Goal: Book appointment/travel/reservation

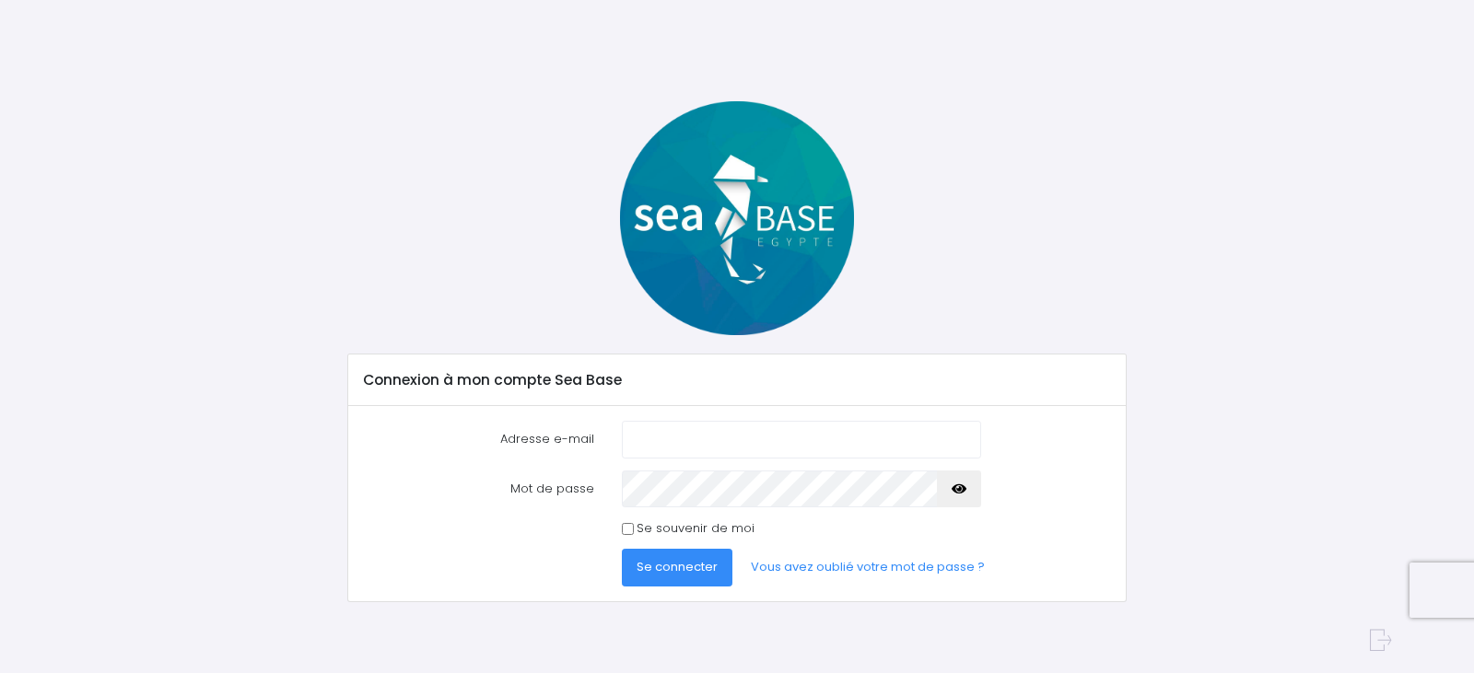
type input "[EMAIL_ADDRESS][PERSON_NAME][DOMAIN_NAME]"
click at [668, 562] on span "Se connecter" at bounding box center [676, 566] width 81 height 17
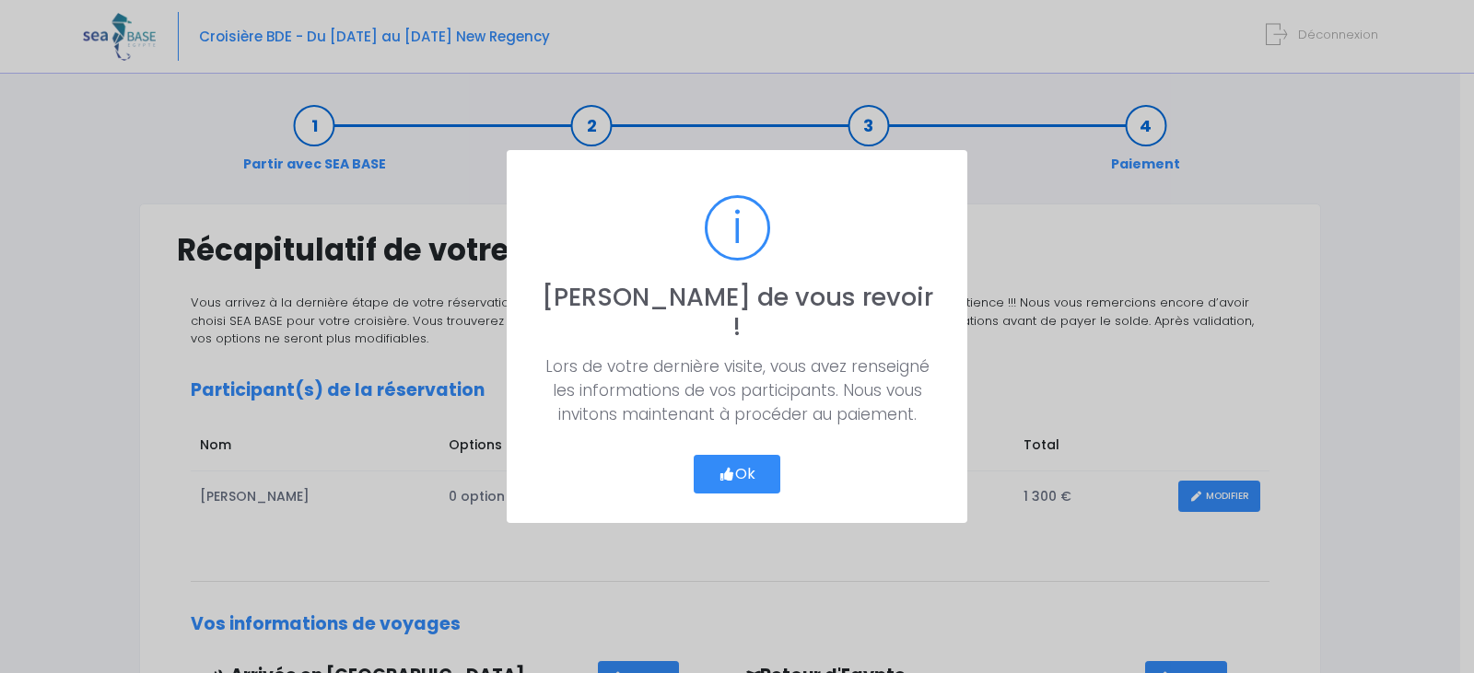
click at [736, 455] on button "Ok" at bounding box center [737, 474] width 87 height 39
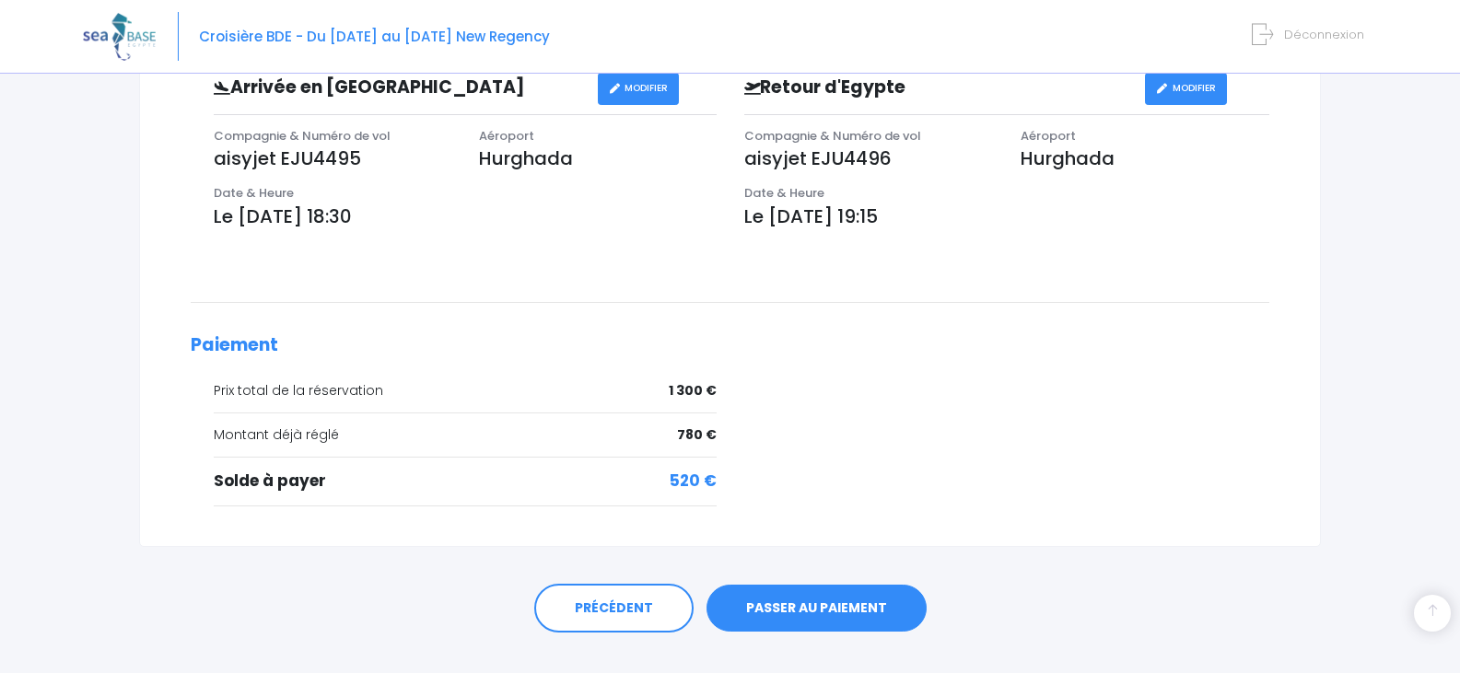
scroll to position [622, 0]
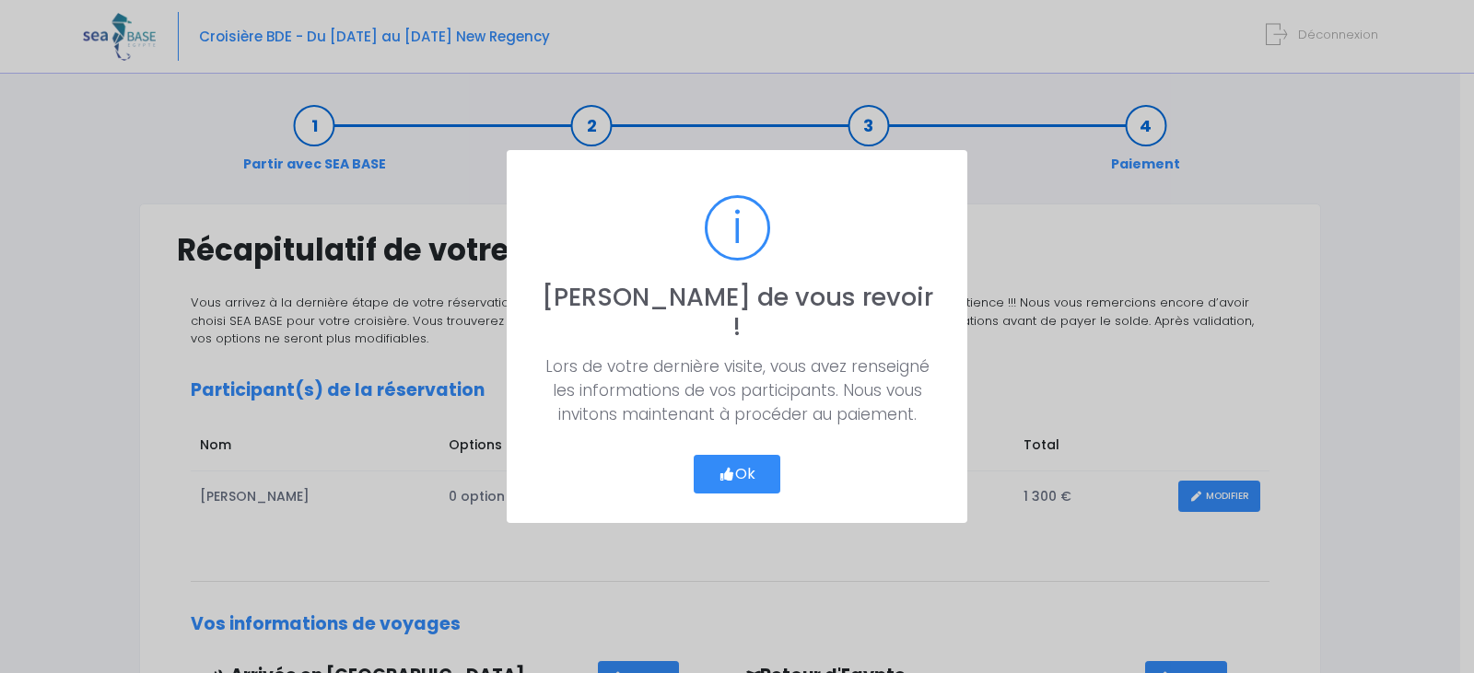
click at [739, 457] on button "Ok" at bounding box center [737, 474] width 87 height 39
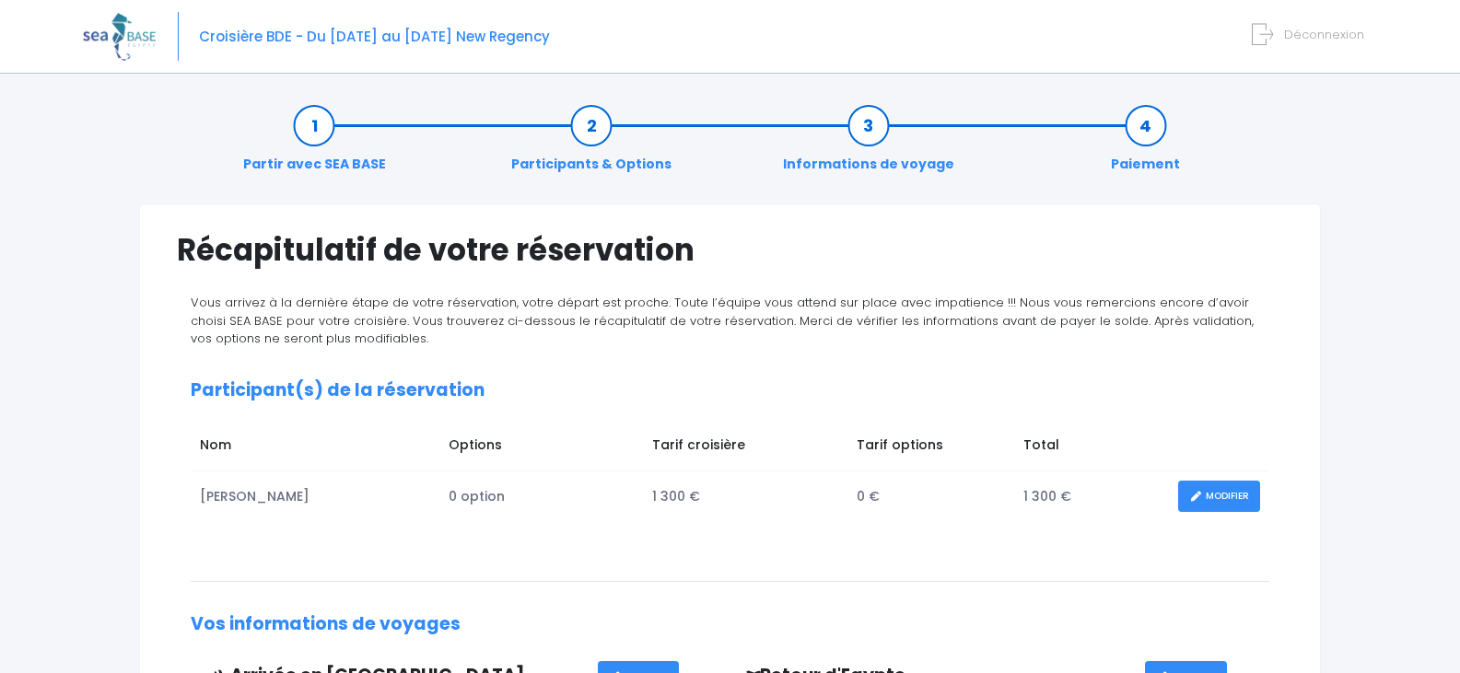
click at [1142, 121] on link "Paiement" at bounding box center [1145, 145] width 87 height 58
click at [1153, 161] on link "Paiement" at bounding box center [1145, 145] width 87 height 58
